Goal: Information Seeking & Learning: Find specific fact

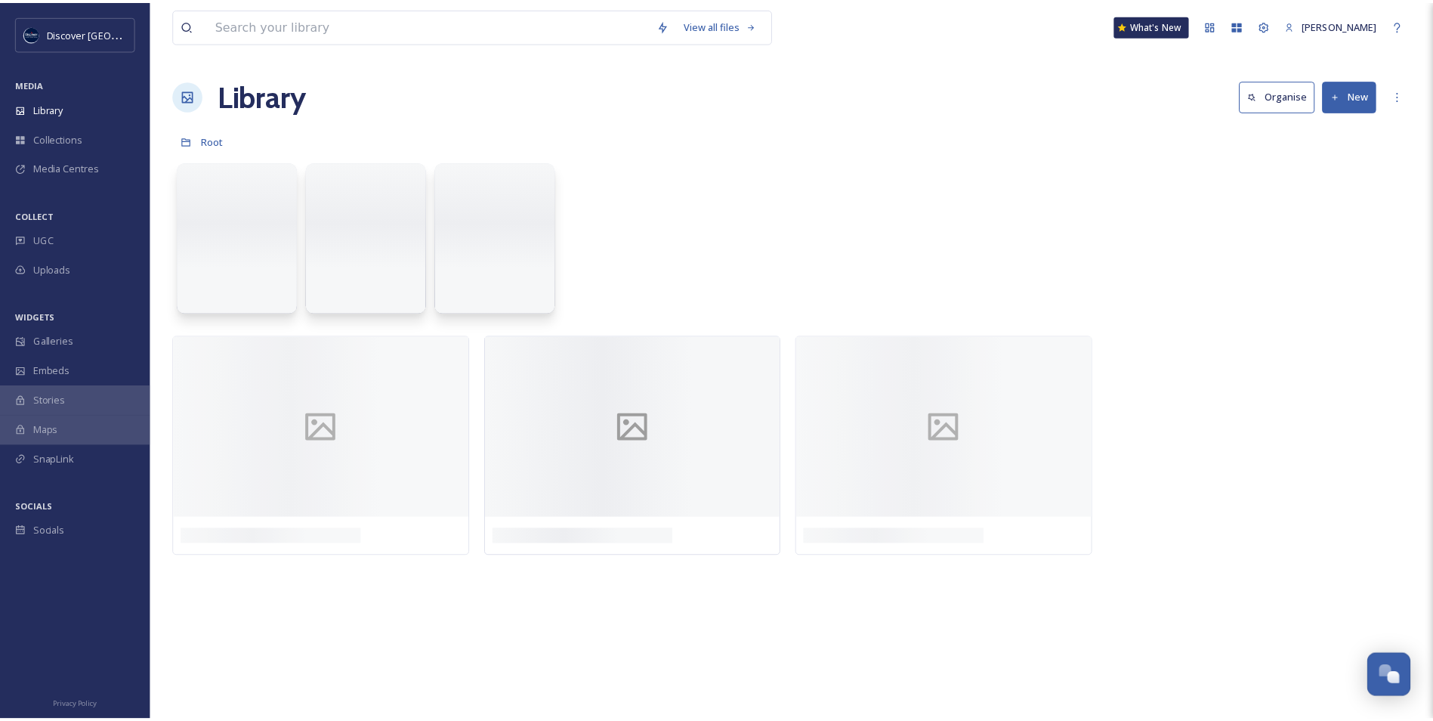
scroll to position [3817, 0]
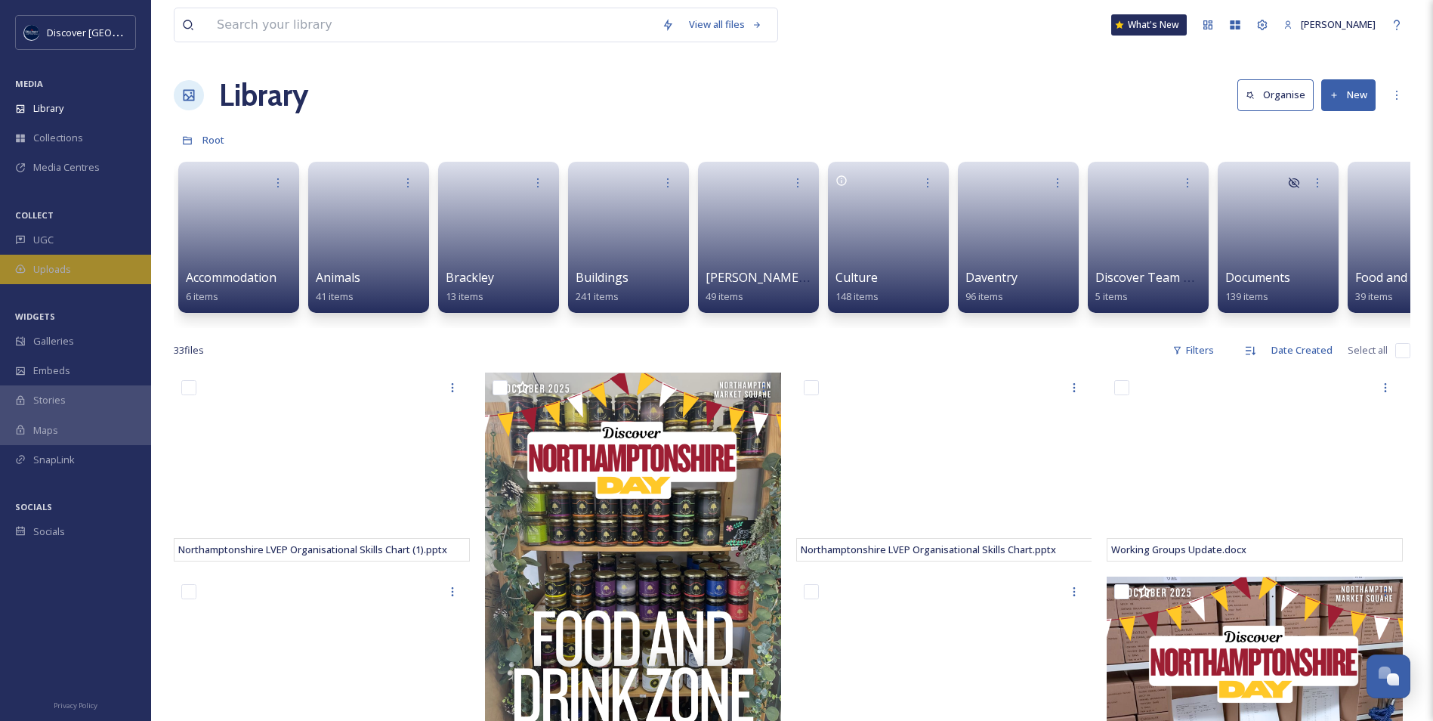
click at [77, 270] on div "Uploads" at bounding box center [75, 269] width 151 height 29
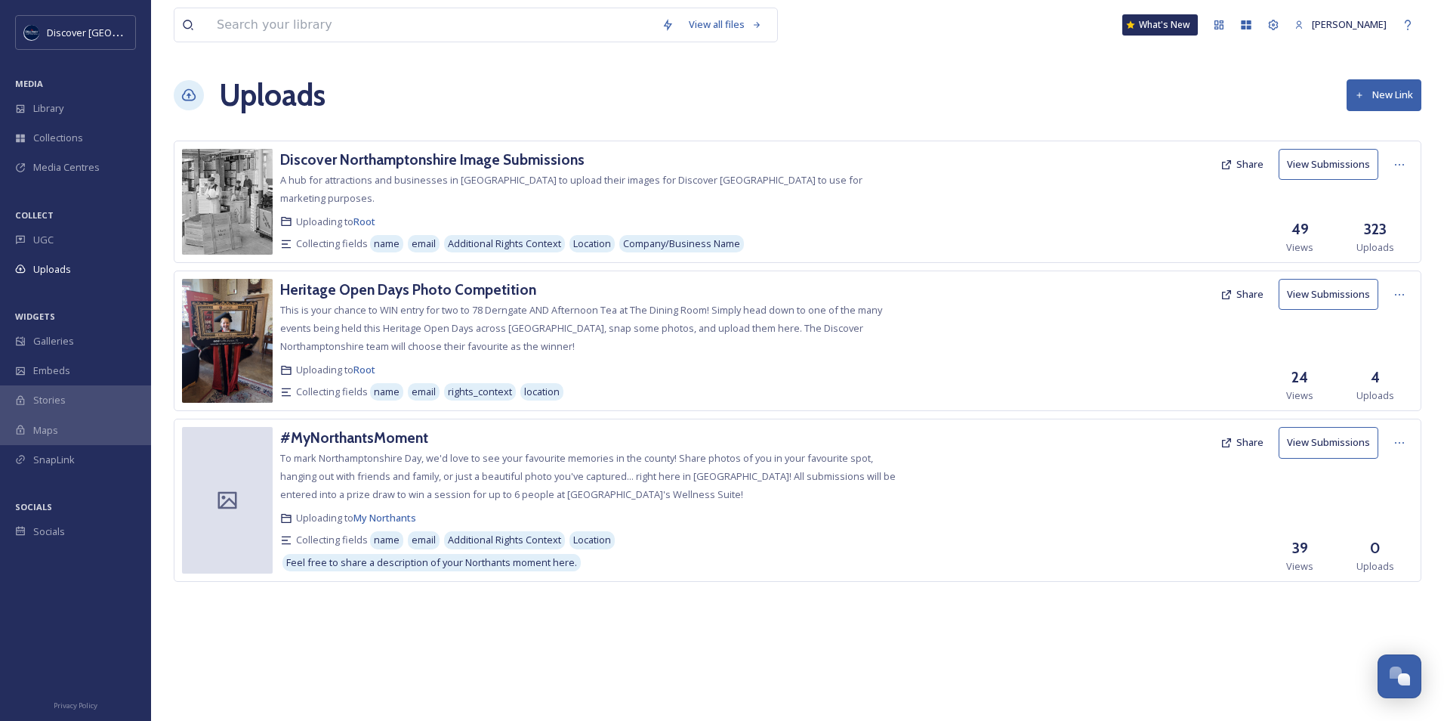
click at [1254, 169] on button "Share" at bounding box center [1242, 164] width 58 height 29
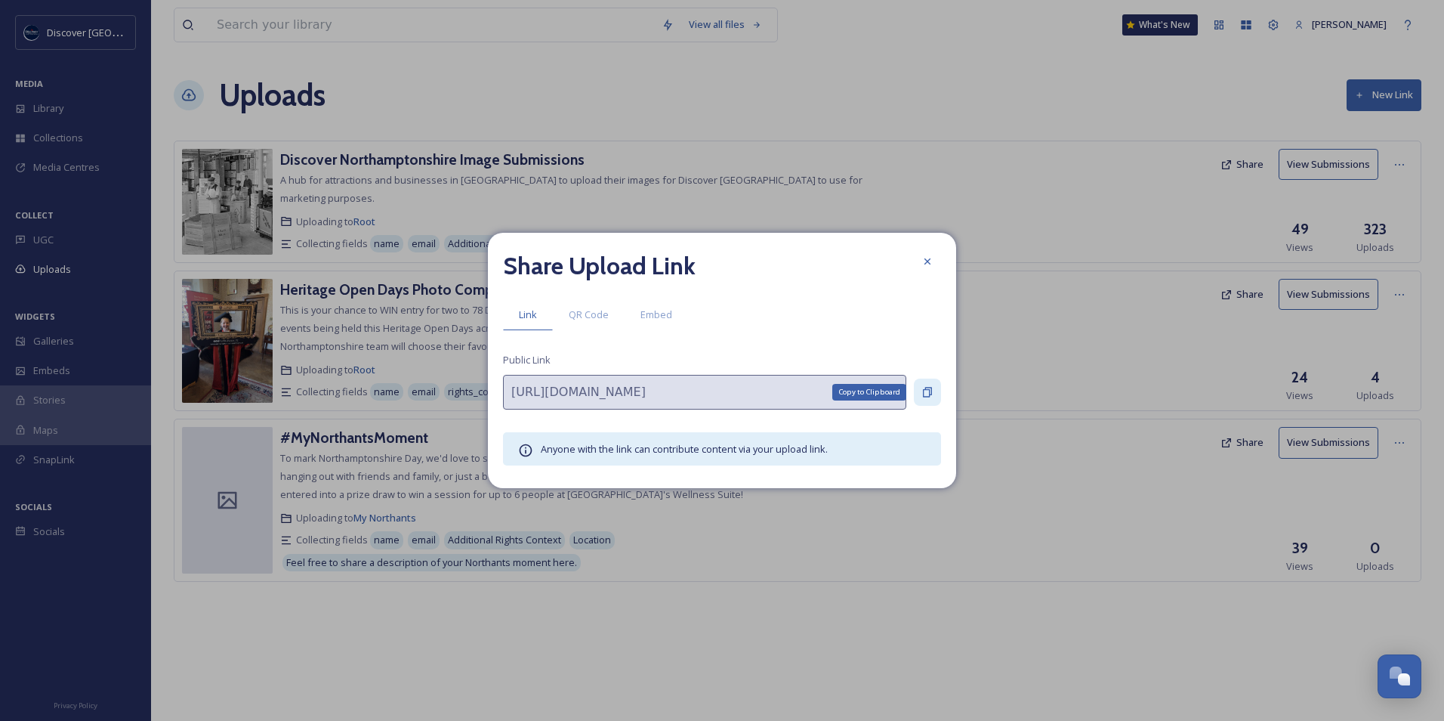
click at [934, 389] on div "Copy to Clipboard" at bounding box center [927, 391] width 27 height 27
click at [929, 264] on icon at bounding box center [928, 261] width 12 height 12
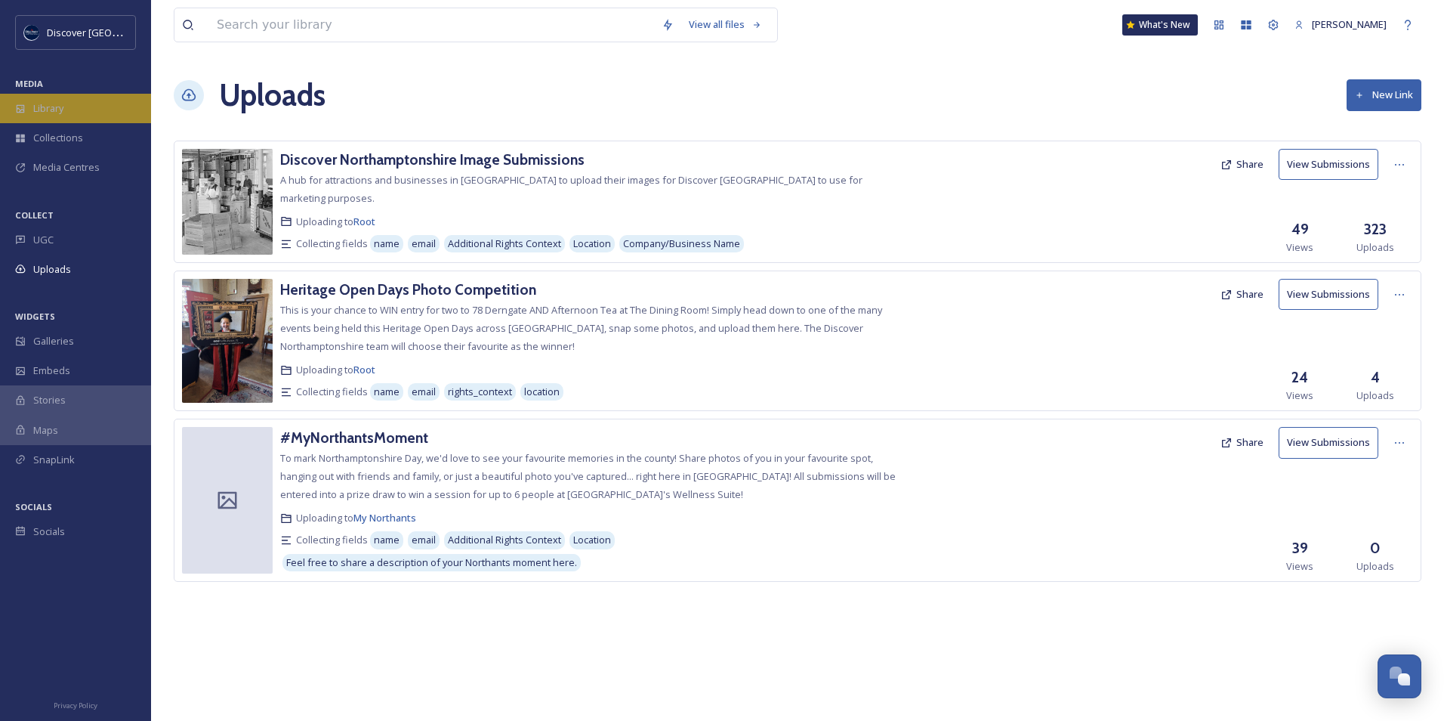
click at [69, 118] on div "Library" at bounding box center [75, 108] width 151 height 29
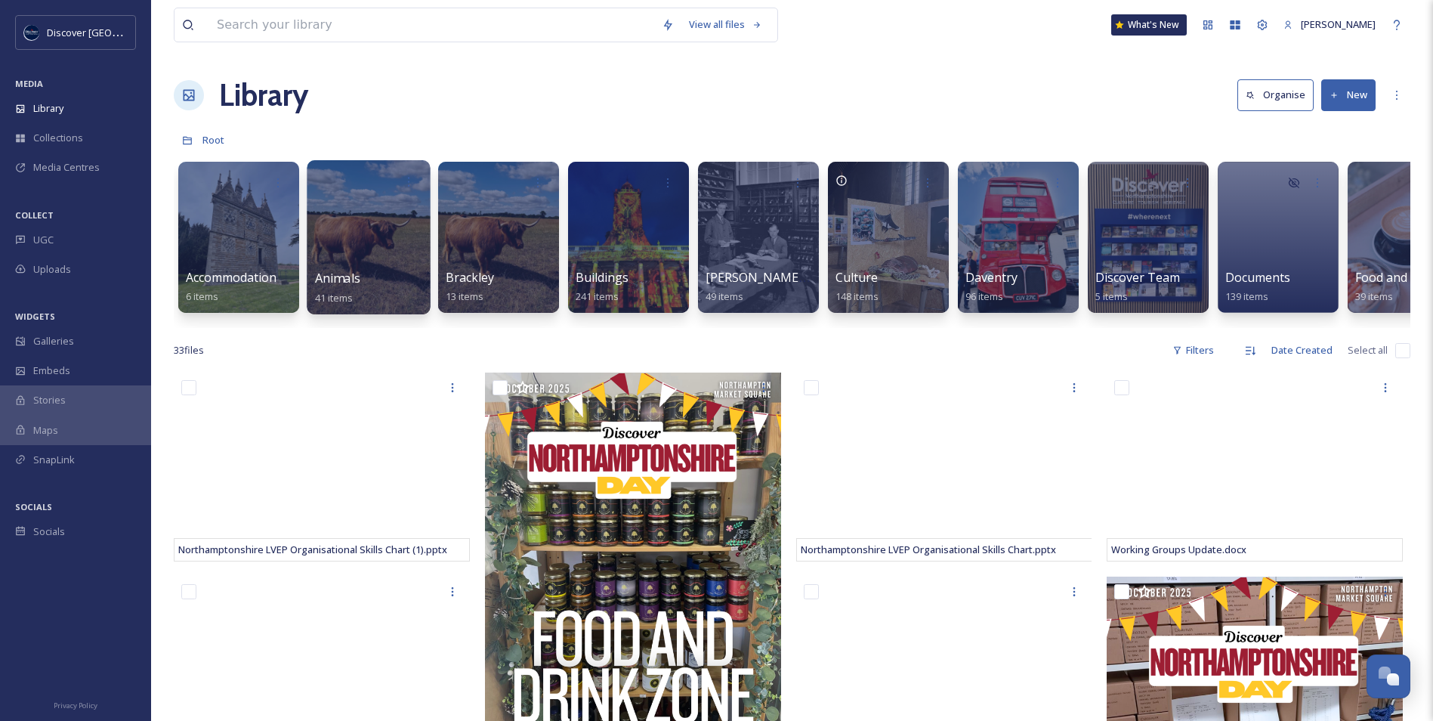
click at [368, 246] on div at bounding box center [368, 237] width 123 height 154
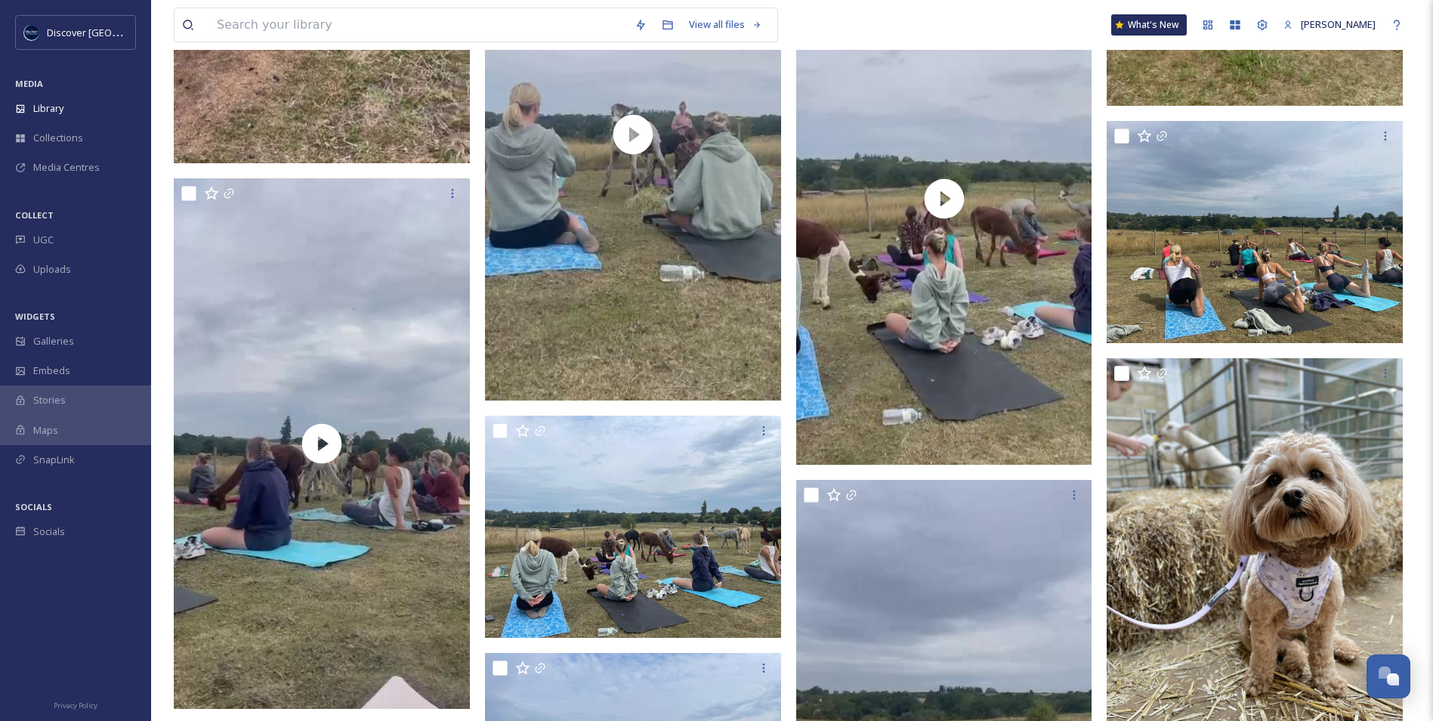
scroll to position [2689, 0]
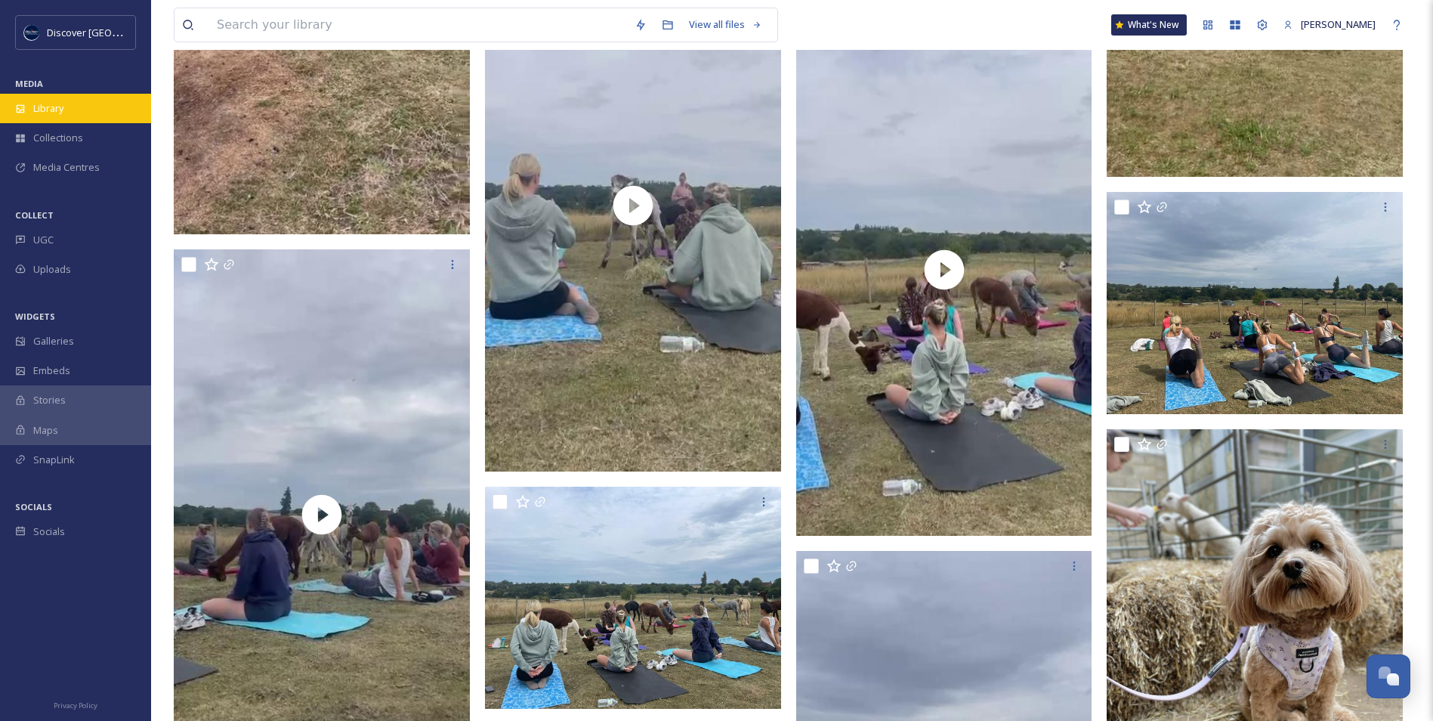
click at [55, 108] on span "Library" at bounding box center [48, 108] width 30 height 14
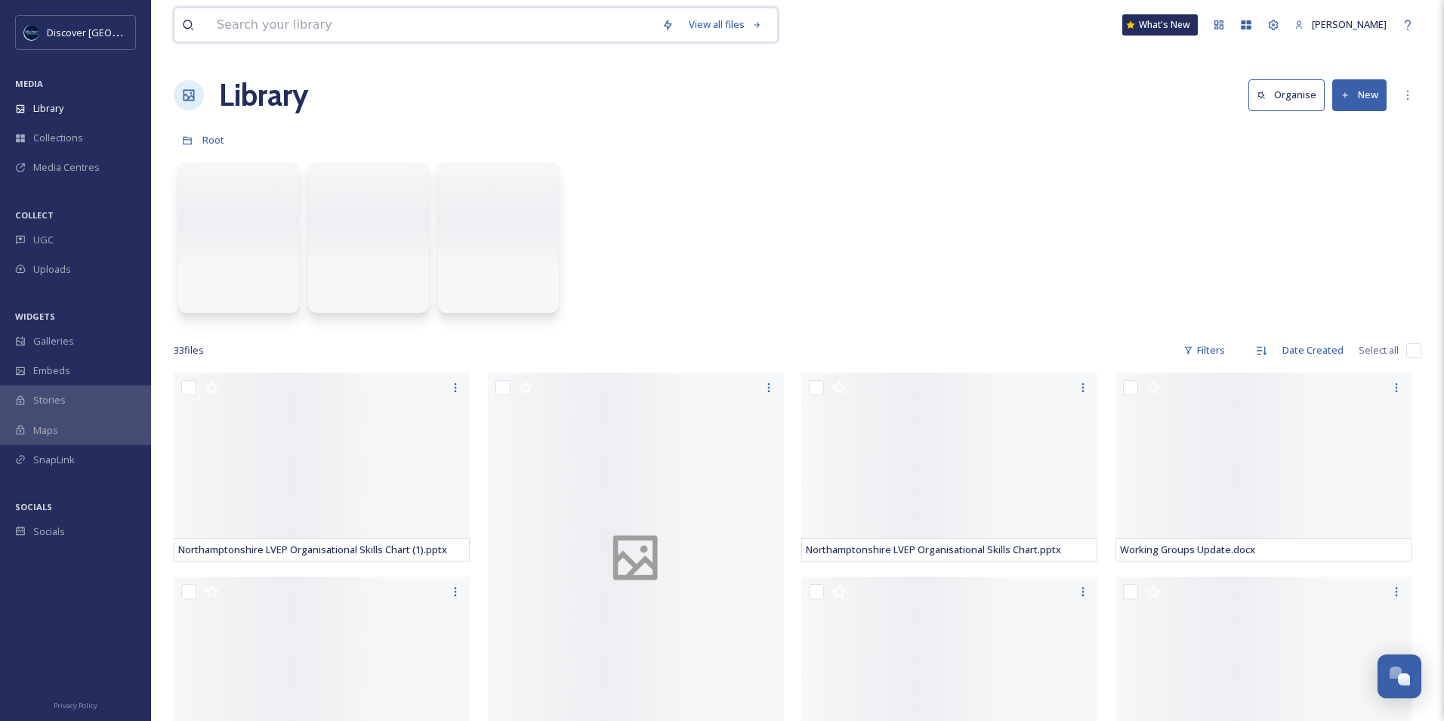
click at [251, 32] on input at bounding box center [431, 24] width 445 height 33
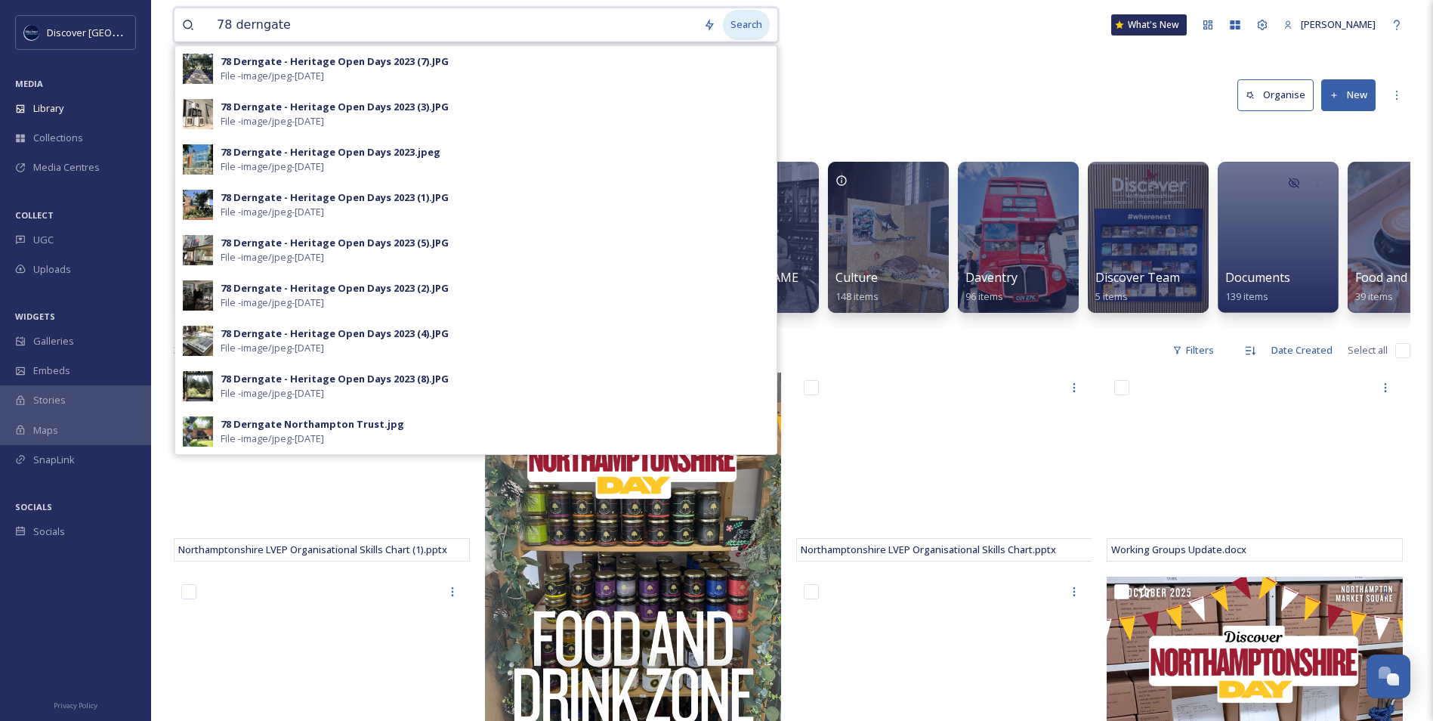
type input "78 derngate"
click at [739, 27] on div "Search" at bounding box center [746, 24] width 47 height 29
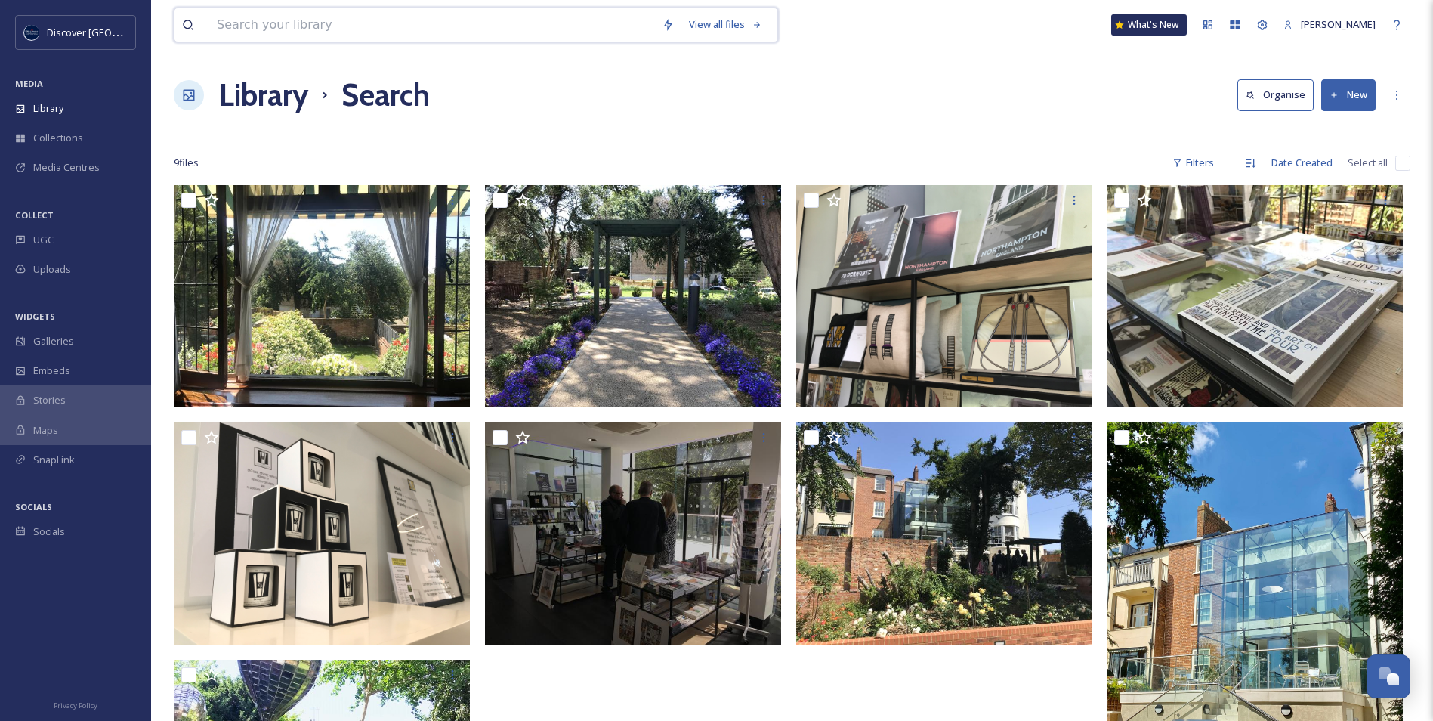
click at [264, 29] on input at bounding box center [431, 24] width 445 height 33
type input "d"
click at [903, 113] on div "Library Search Organise New" at bounding box center [792, 95] width 1237 height 45
